Goal: Navigation & Orientation: Find specific page/section

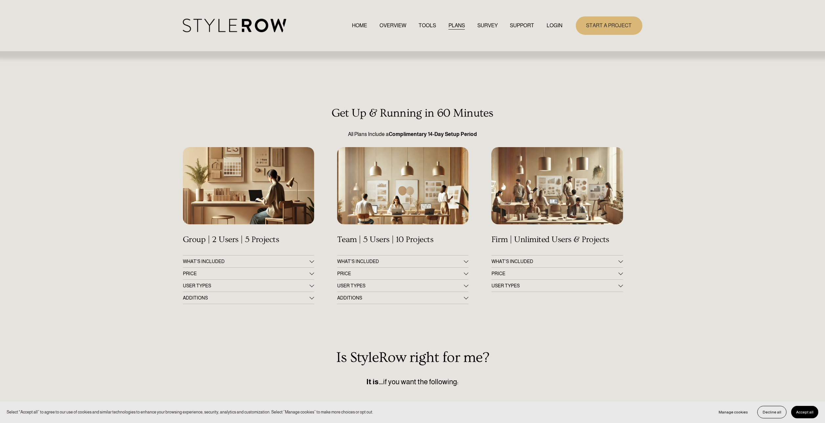
click at [528, 25] on span "SUPPORT" at bounding box center [522, 26] width 24 height 8
click at [423, 25] on link "TOOLS" at bounding box center [427, 25] width 17 height 9
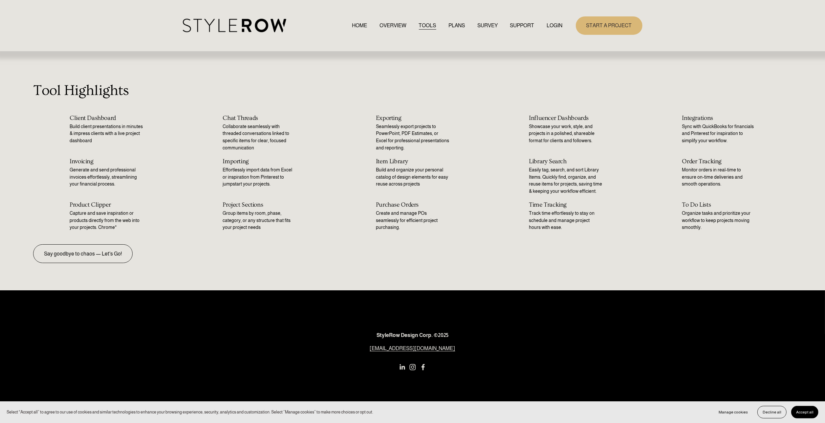
click at [357, 24] on link "HOME" at bounding box center [359, 25] width 15 height 9
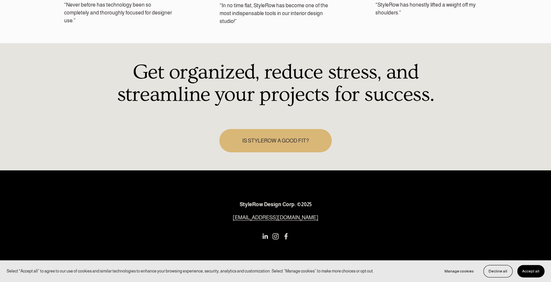
scroll to position [976, 0]
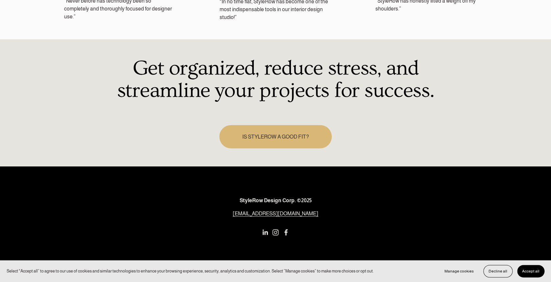
click at [531, 269] on span "Accept all" at bounding box center [530, 271] width 17 height 5
